Goal: Task Accomplishment & Management: Use online tool/utility

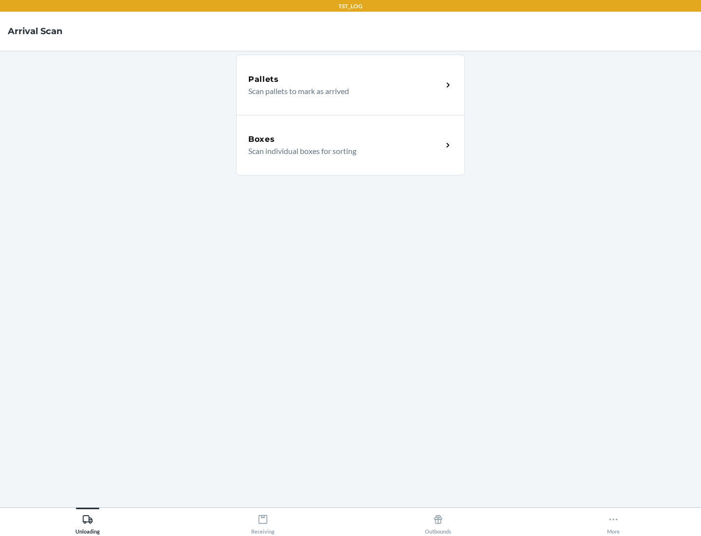
click at [345, 139] on div "Boxes" at bounding box center [345, 139] width 194 height 12
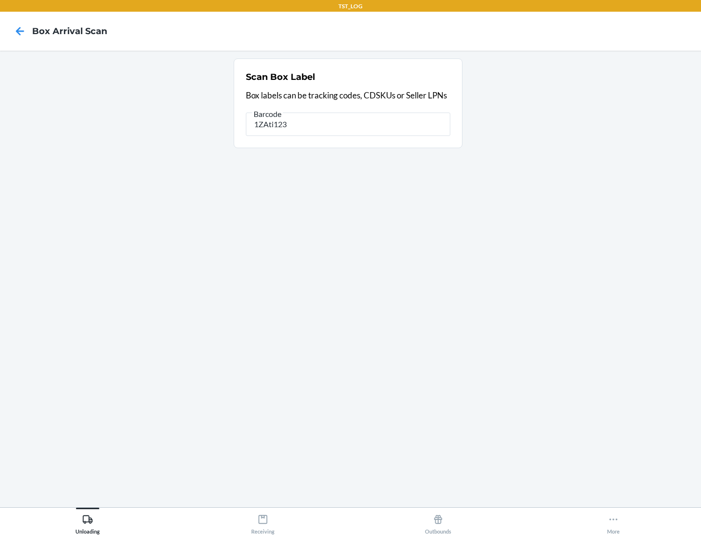
type input "1ZAti123"
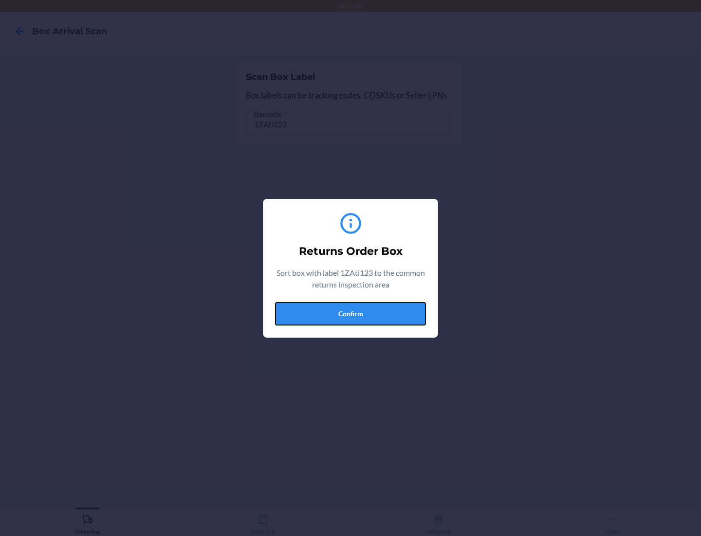
click at [351, 313] on button "Confirm" at bounding box center [350, 313] width 151 height 23
